Goal: Find contact information: Find contact information

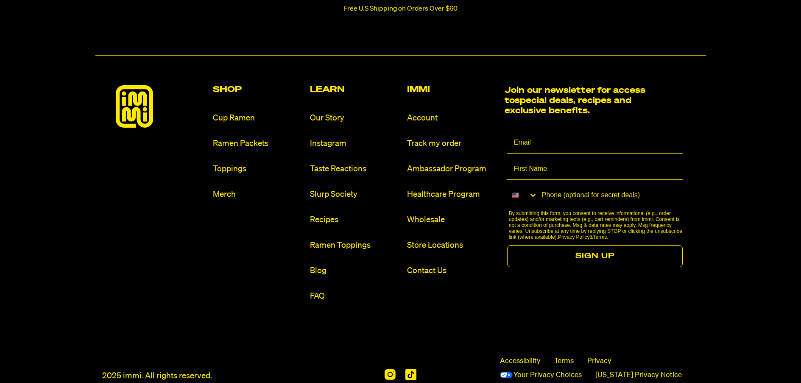
scroll to position [933, 0]
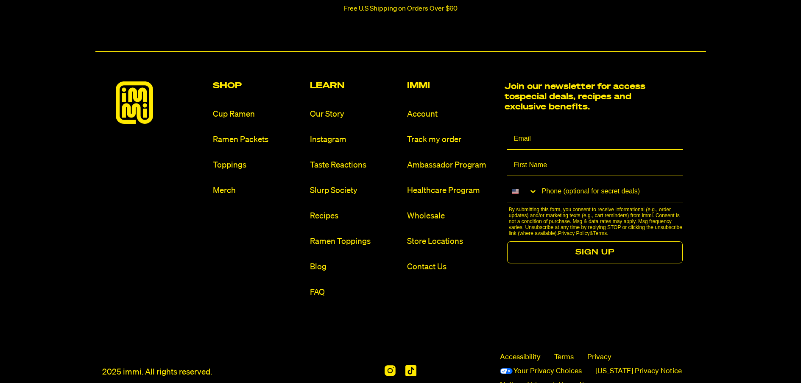
click at [422, 264] on link "Contact Us" at bounding box center [452, 266] width 90 height 11
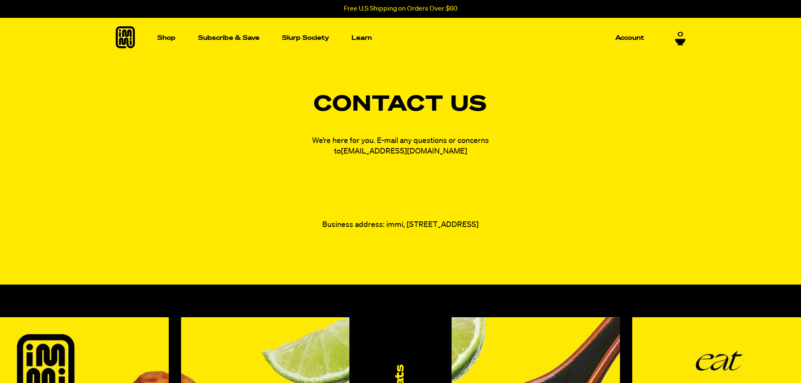
click at [402, 151] on link "[EMAIL_ADDRESS][DOMAIN_NAME]" at bounding box center [404, 152] width 126 height 8
